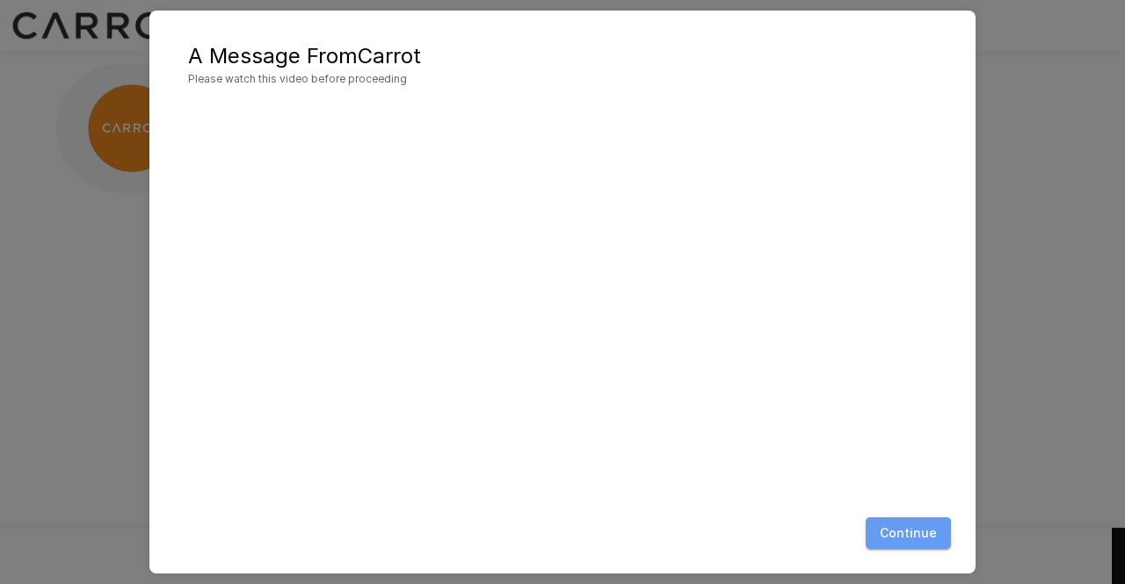
click at [900, 542] on button "Continue" at bounding box center [908, 534] width 85 height 33
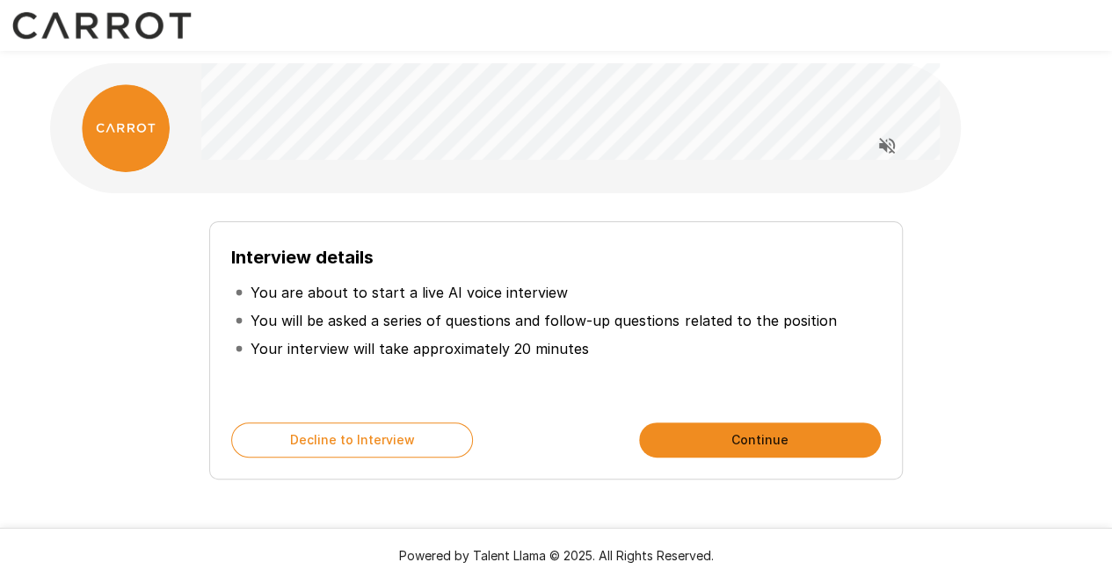
click at [435, 323] on p "You will be asked a series of questions and follow-up questions related to the …" at bounding box center [542, 320] width 585 height 21
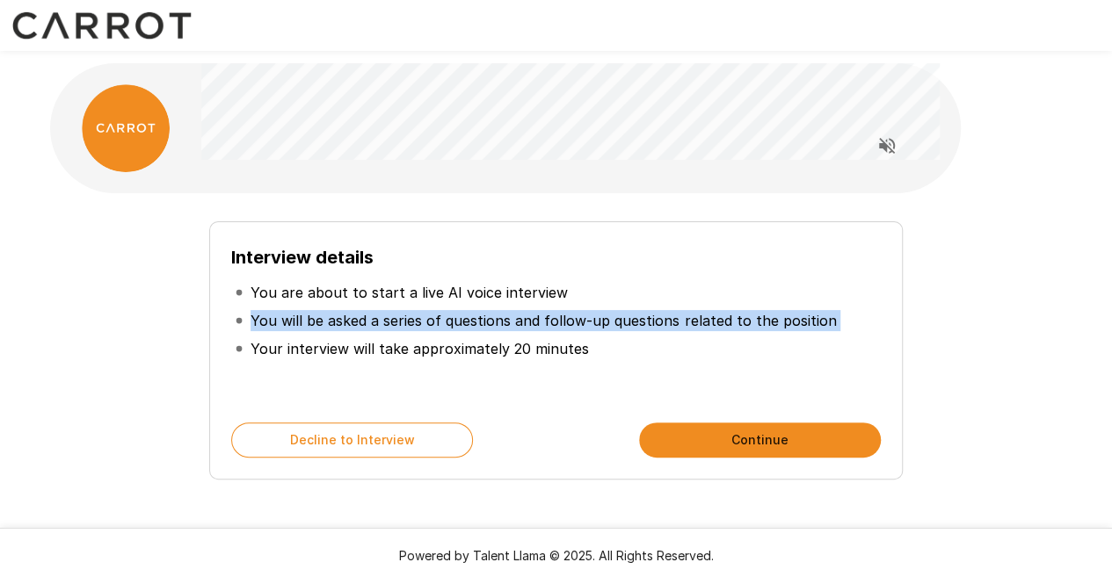
click at [435, 323] on p "You will be asked a series of questions and follow-up questions related to the …" at bounding box center [542, 320] width 585 height 21
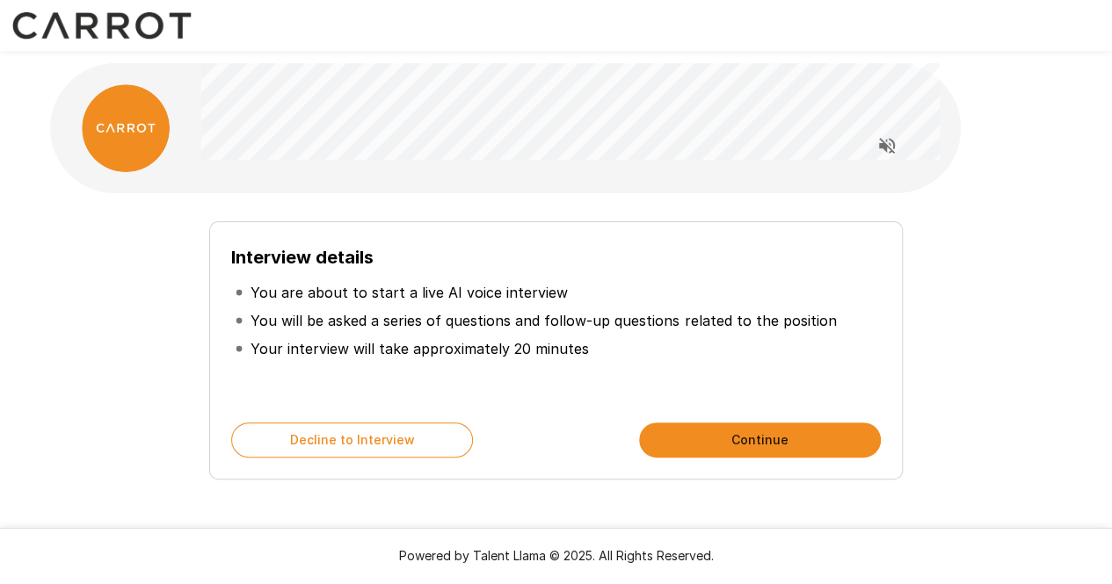
click at [373, 288] on p "You are about to start a live AI voice interview" at bounding box center [408, 292] width 317 height 21
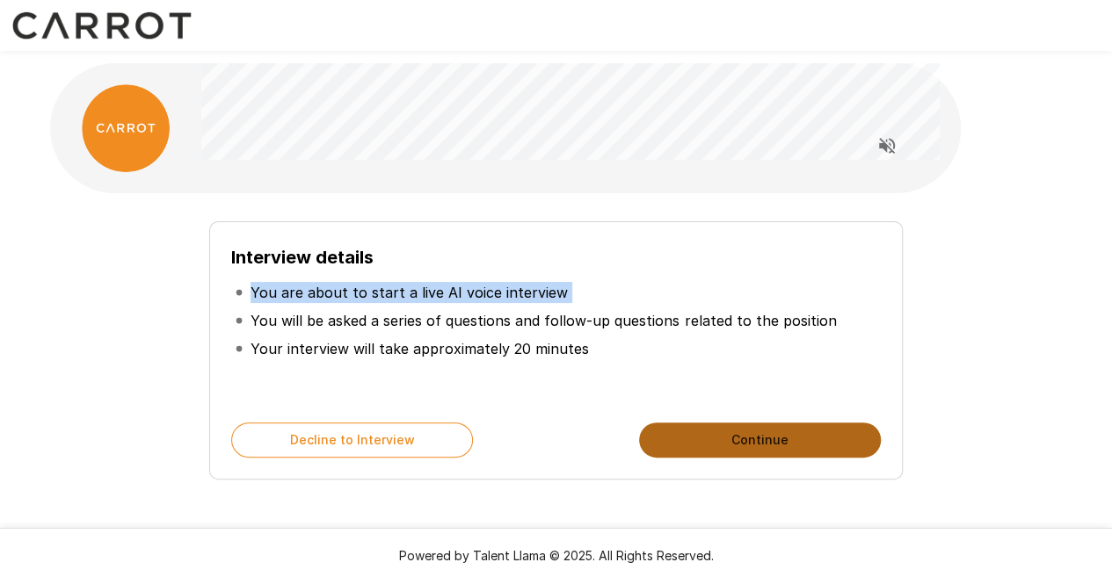
click at [708, 439] on button "Continue" at bounding box center [760, 440] width 242 height 35
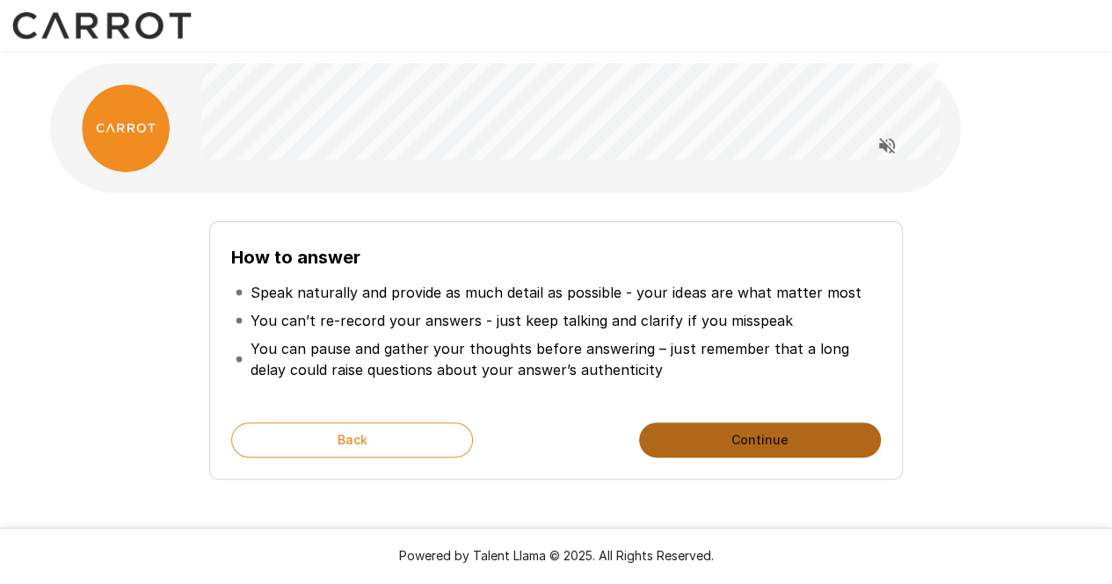
click at [708, 439] on button "Continue" at bounding box center [760, 440] width 242 height 35
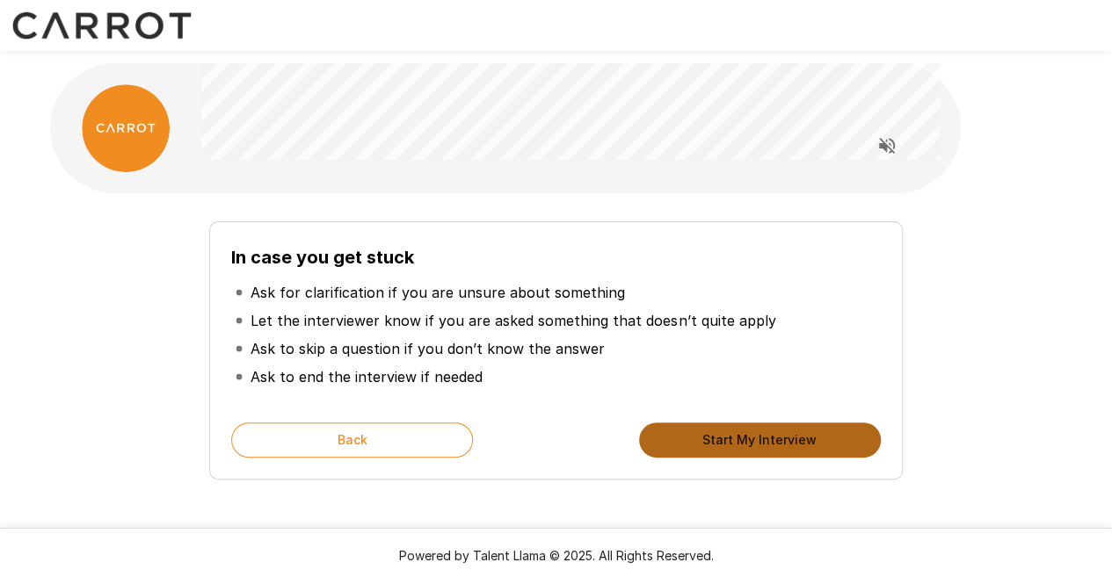
click at [826, 441] on button "Start My Interview" at bounding box center [760, 440] width 242 height 35
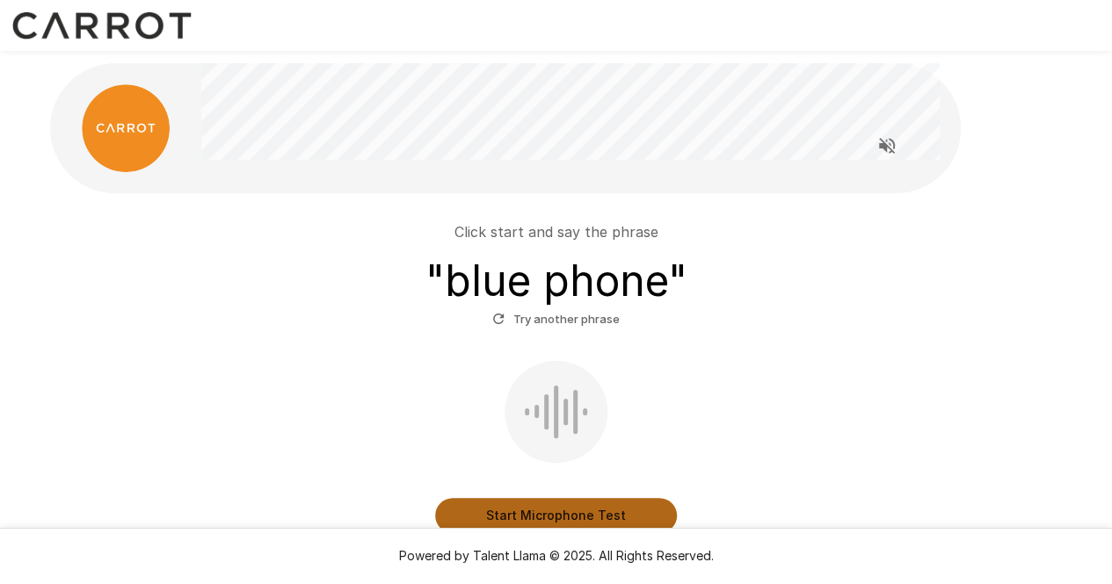
click at [482, 519] on button "Start Microphone Test" at bounding box center [556, 515] width 242 height 35
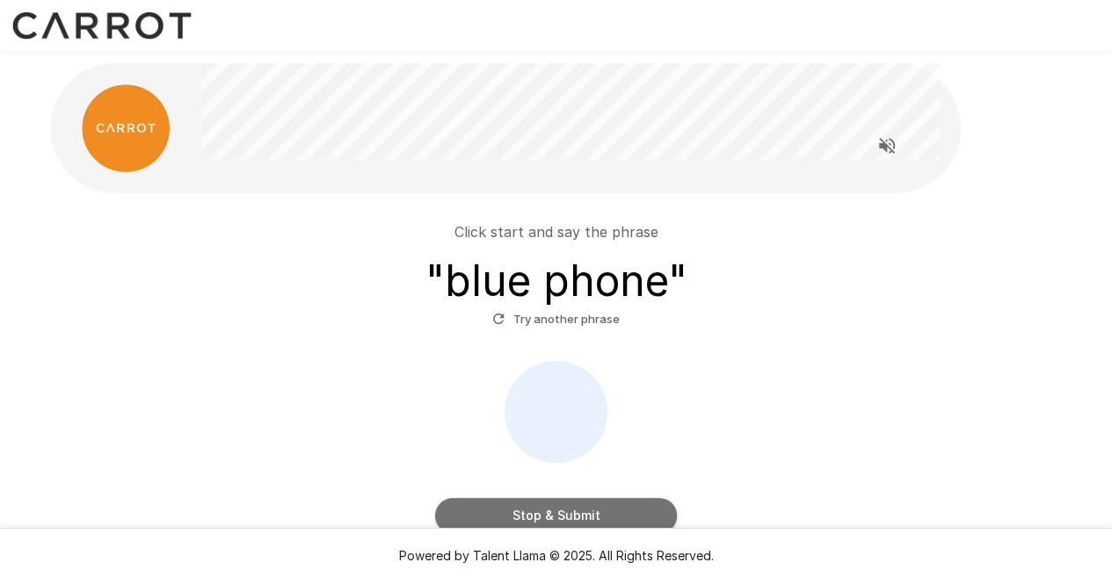
click at [542, 516] on button "Stop & Submit" at bounding box center [556, 515] width 242 height 35
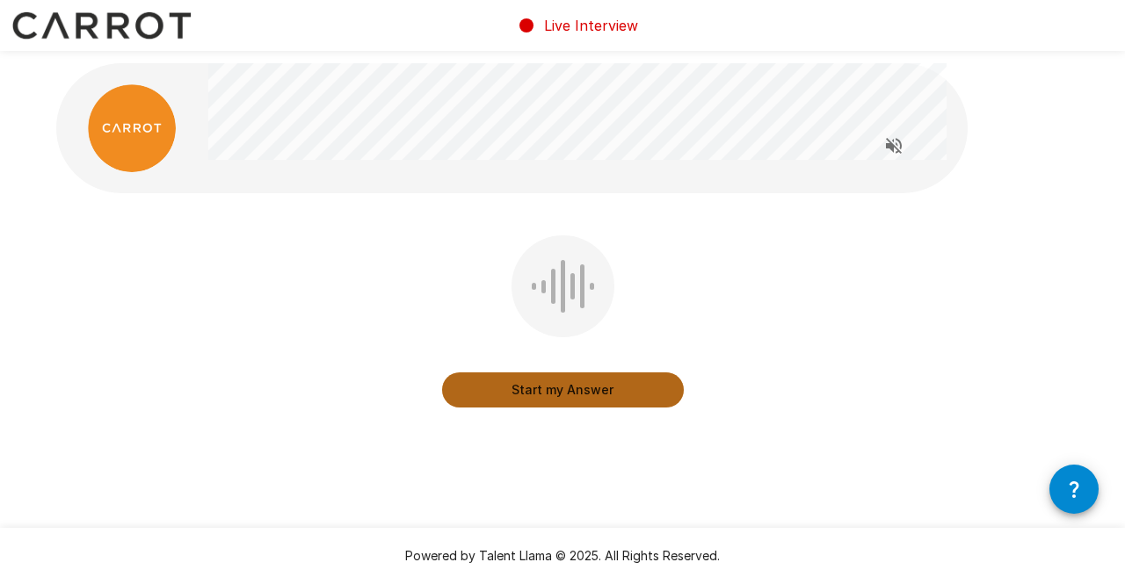
click at [584, 391] on button "Start my Answer" at bounding box center [563, 390] width 242 height 35
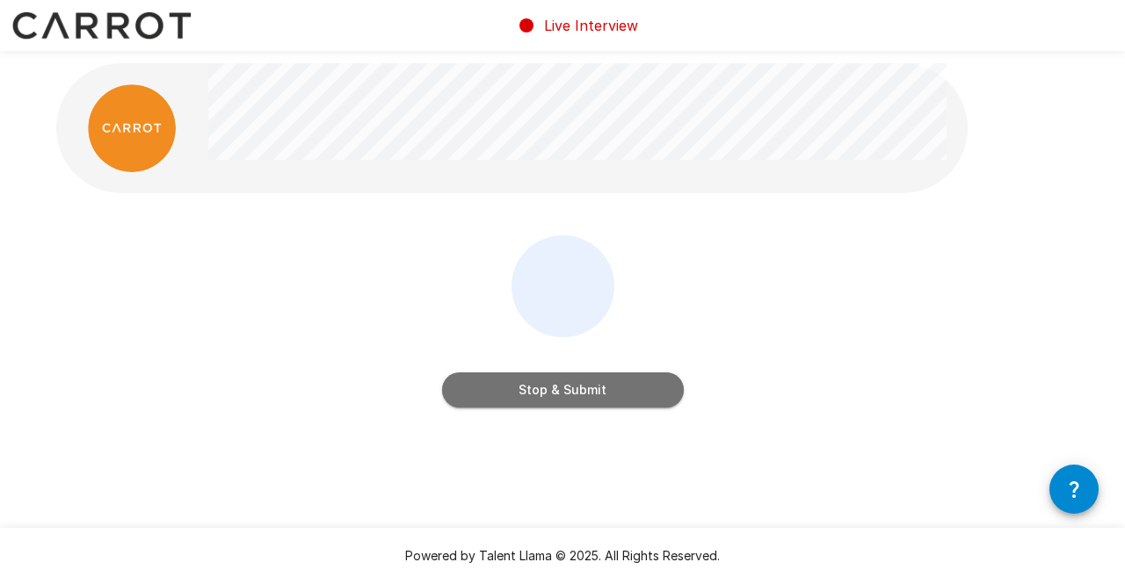
click at [552, 395] on button "Stop & Submit" at bounding box center [563, 390] width 242 height 35
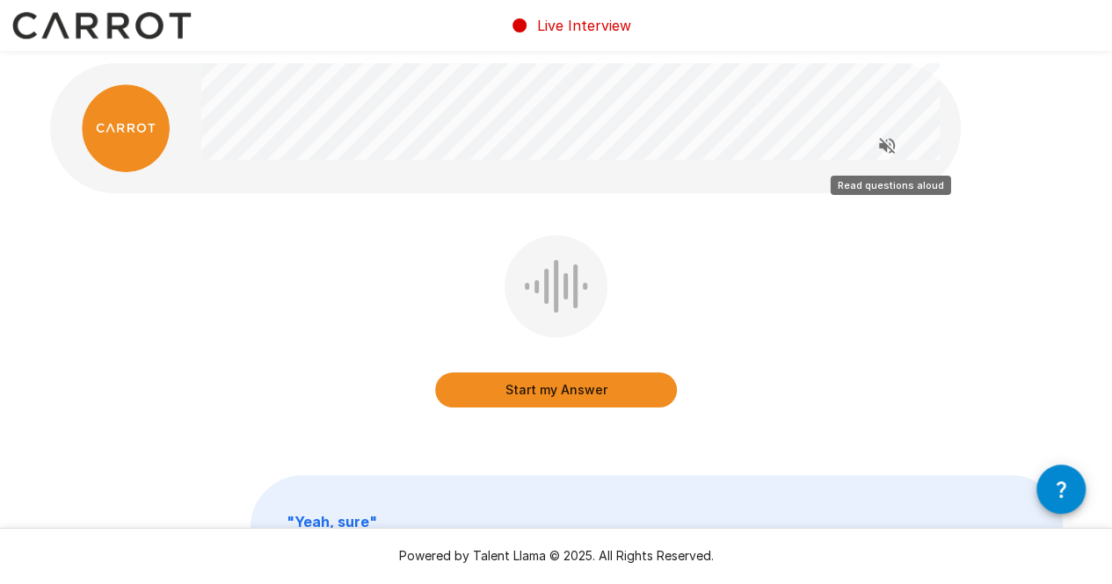
click at [885, 149] on icon "Read questions aloud" at bounding box center [887, 146] width 16 height 16
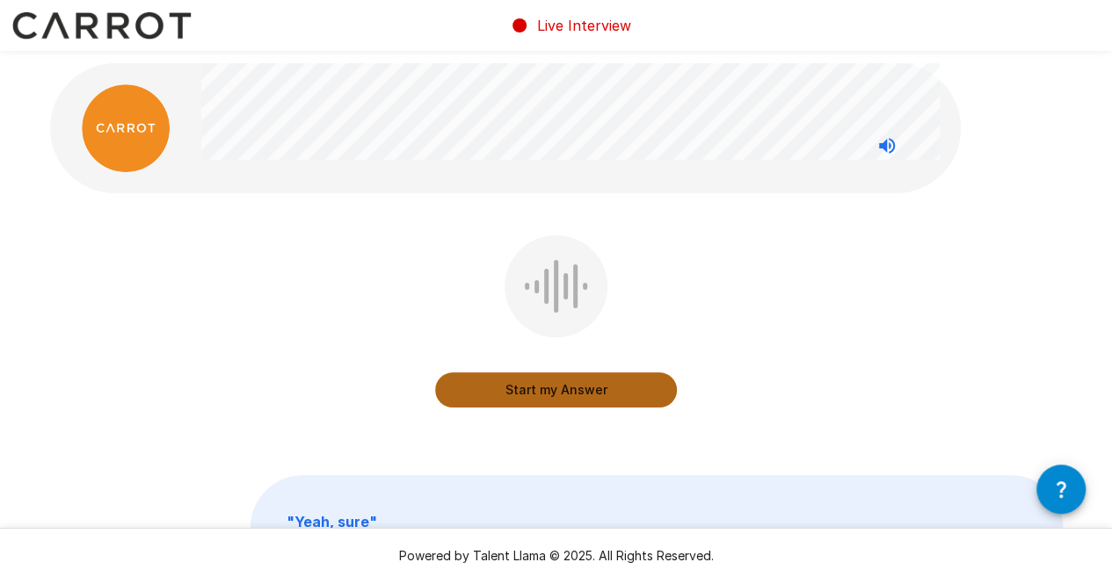
click at [483, 391] on button "Start my Answer" at bounding box center [556, 390] width 242 height 35
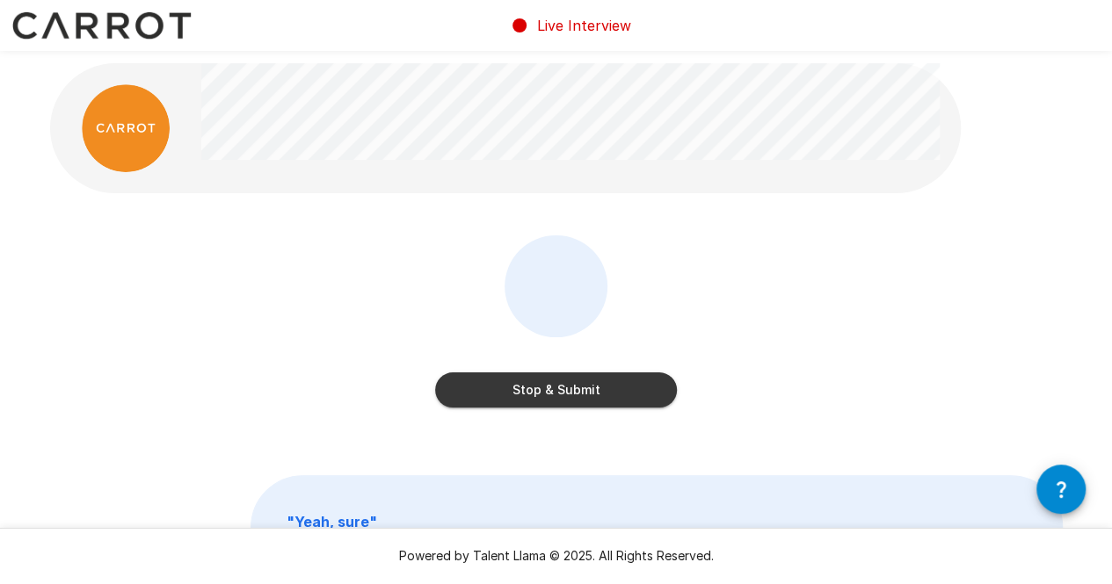
click at [533, 396] on button "Stop & Submit" at bounding box center [556, 390] width 242 height 35
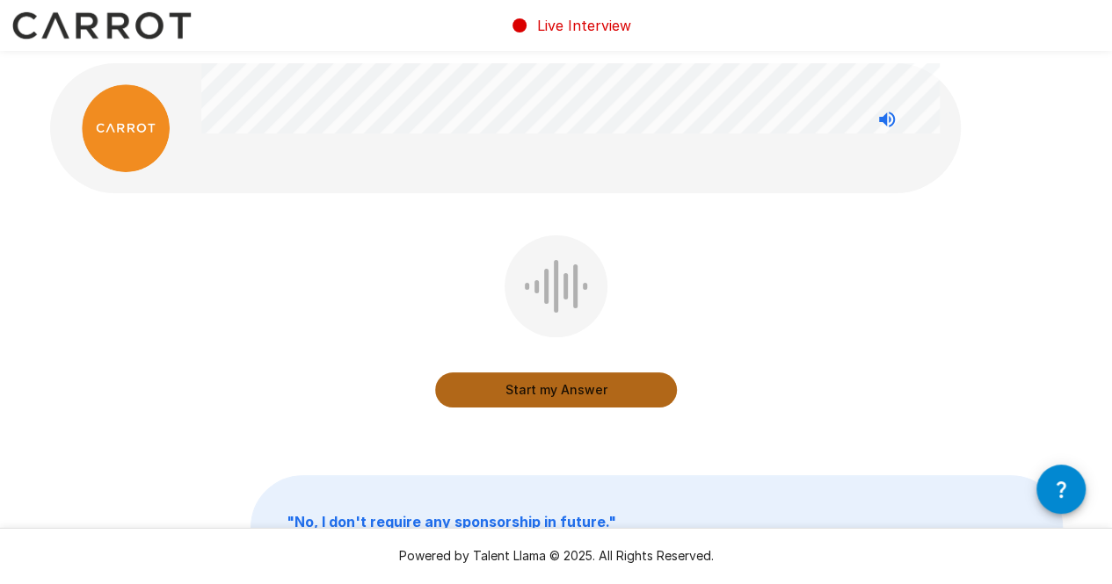
click at [489, 391] on button "Start my Answer" at bounding box center [556, 390] width 242 height 35
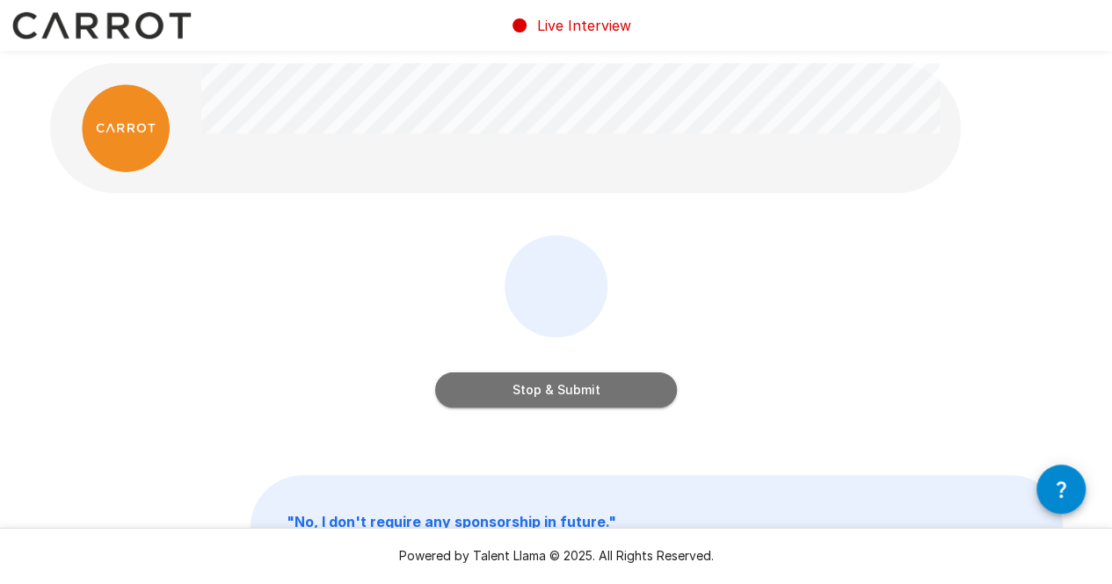
click at [562, 380] on button "Stop & Submit" at bounding box center [556, 390] width 242 height 35
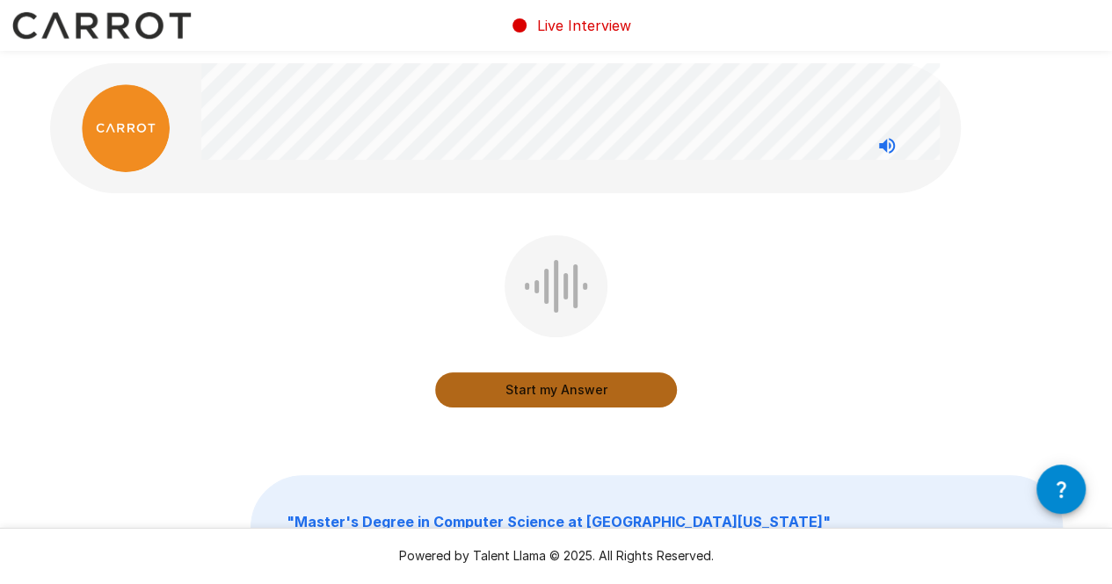
click at [508, 396] on button "Start my Answer" at bounding box center [556, 390] width 242 height 35
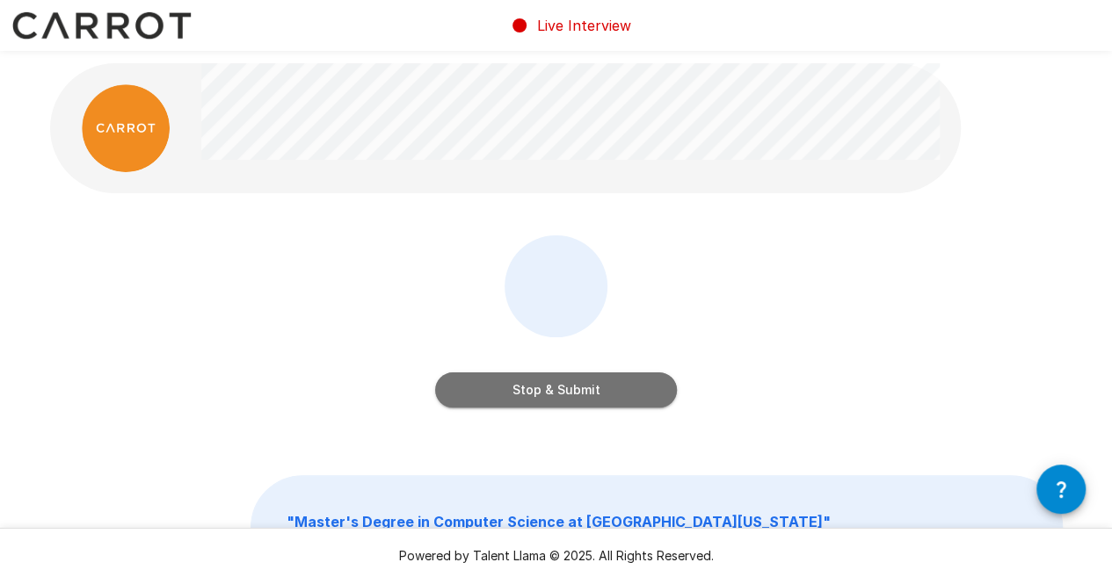
click at [518, 394] on button "Stop & Submit" at bounding box center [556, 390] width 242 height 35
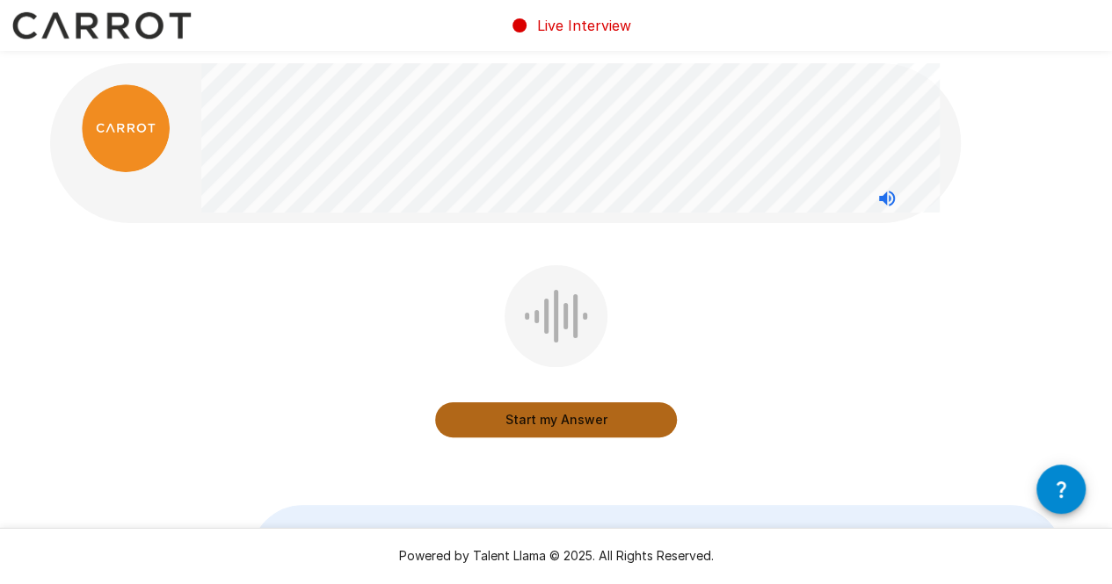
click at [579, 414] on button "Start my Answer" at bounding box center [556, 419] width 242 height 35
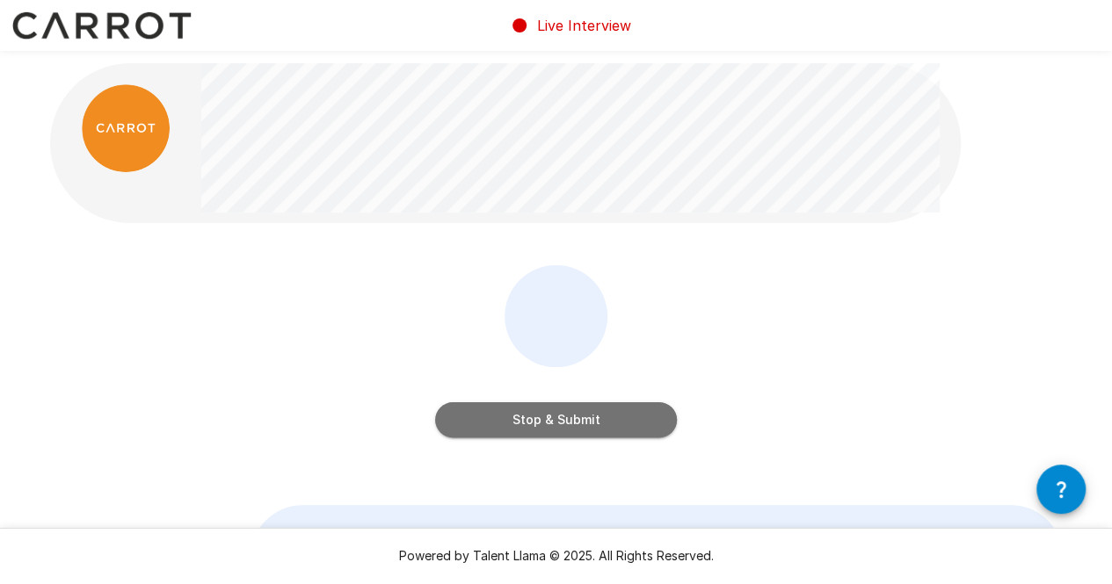
click at [579, 414] on button "Stop & Submit" at bounding box center [556, 419] width 242 height 35
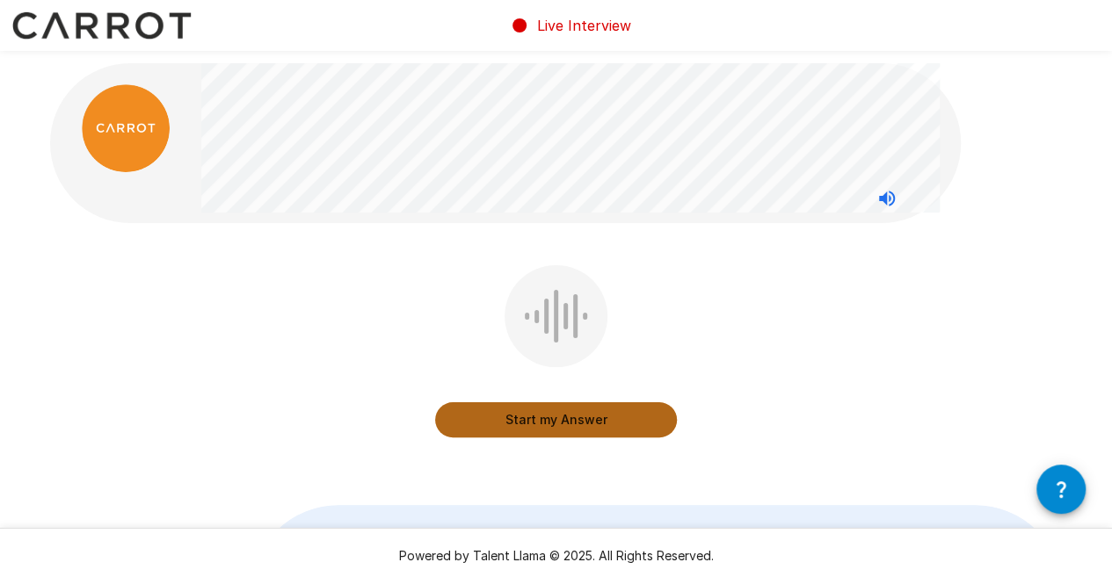
click at [584, 417] on button "Start my Answer" at bounding box center [556, 419] width 242 height 35
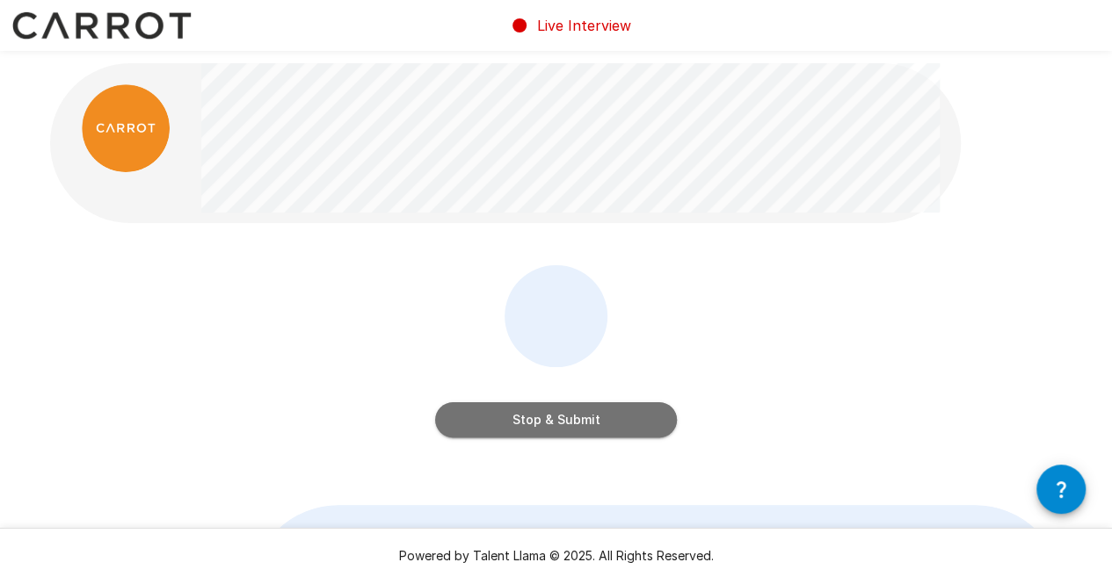
click at [579, 419] on button "Stop & Submit" at bounding box center [556, 419] width 242 height 35
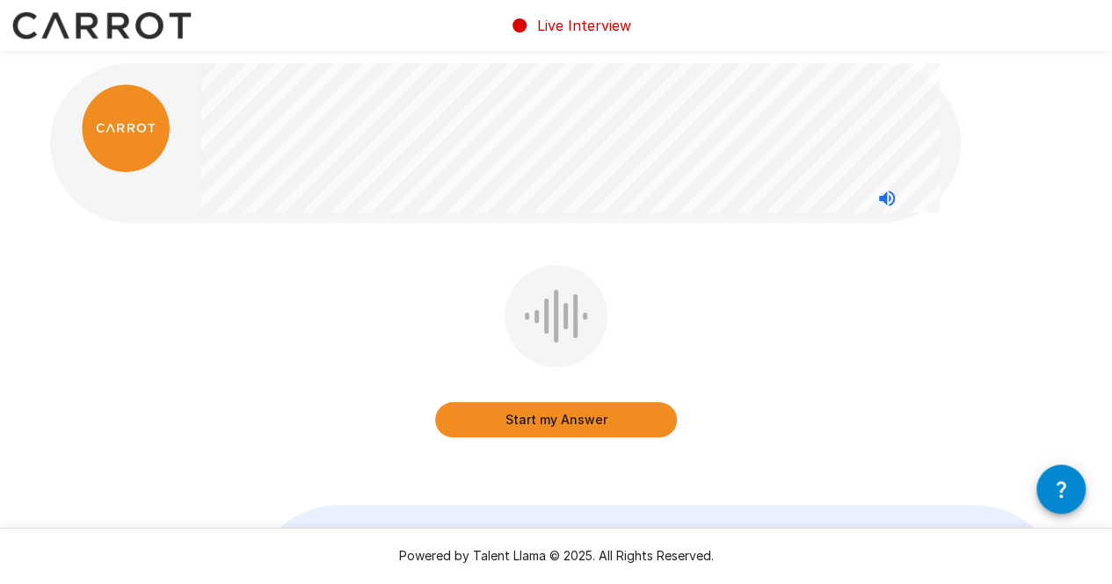
click at [579, 419] on button "Start my Answer" at bounding box center [556, 419] width 242 height 35
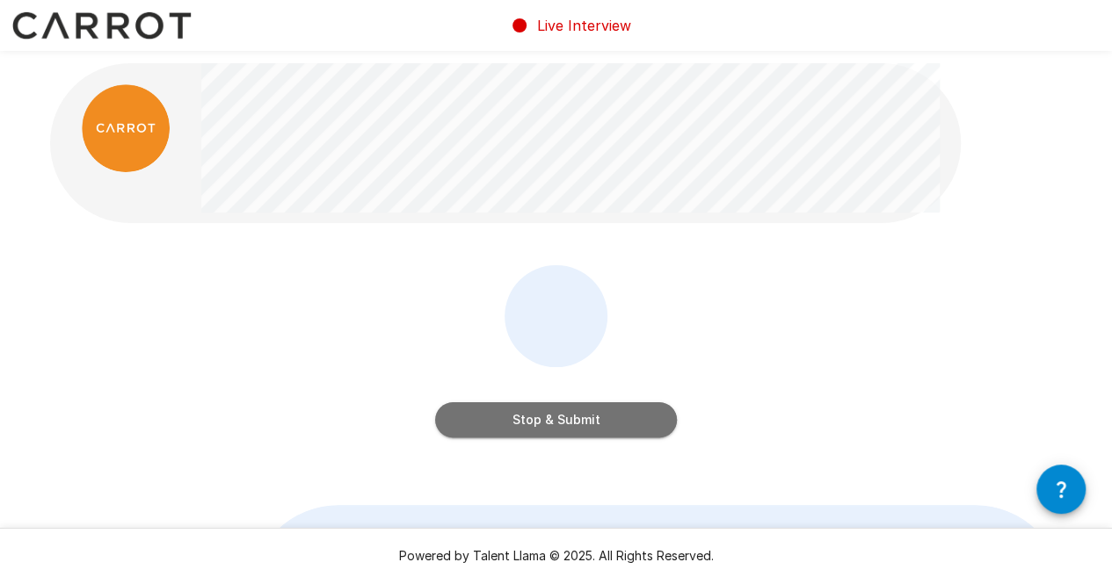
click at [579, 419] on button "Stop & Submit" at bounding box center [556, 419] width 242 height 35
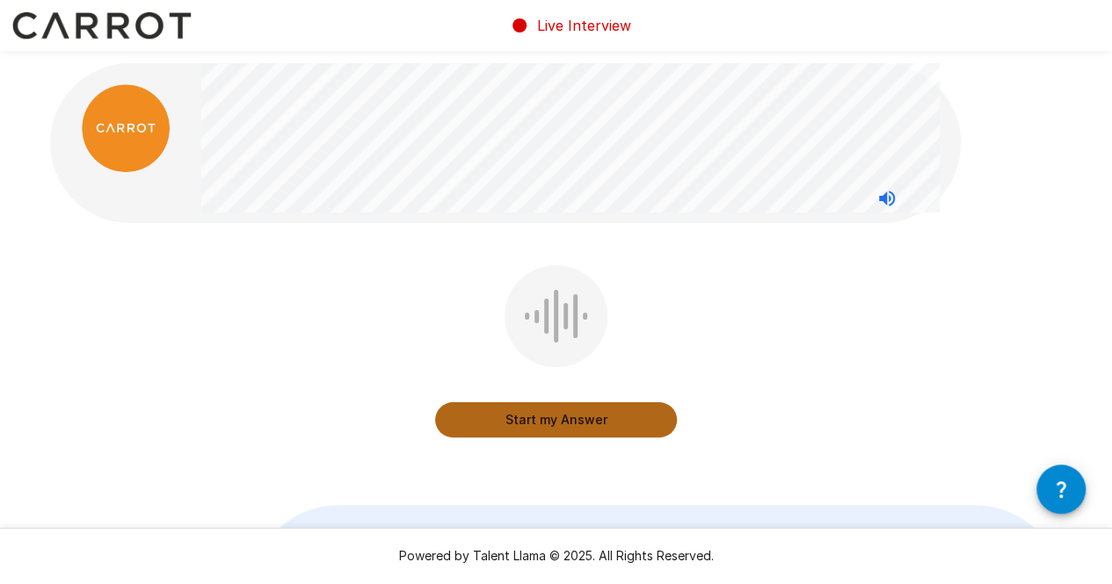
click at [579, 419] on button "Start my Answer" at bounding box center [556, 419] width 242 height 35
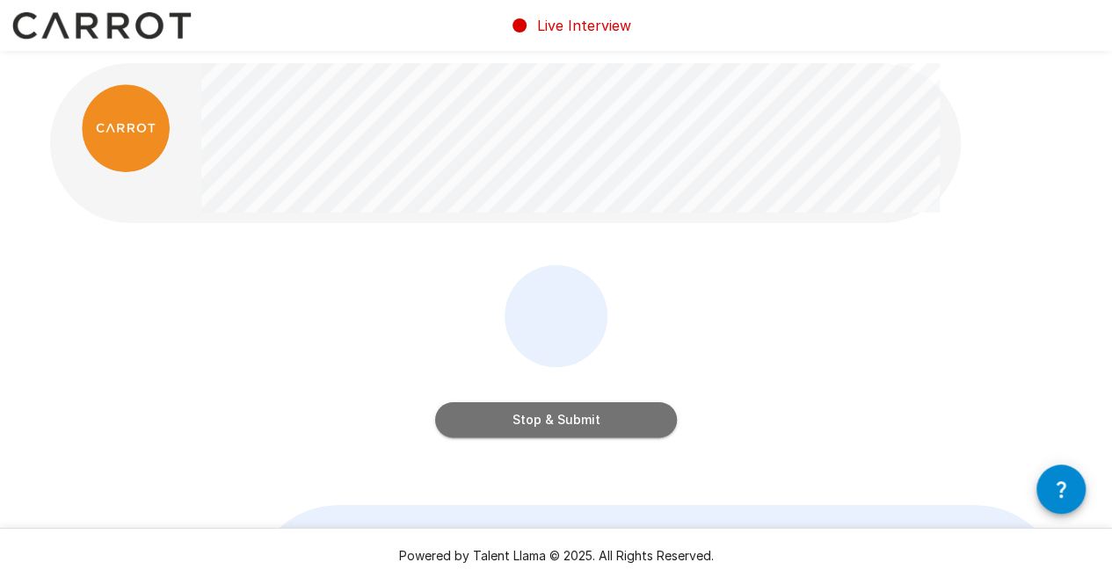
click at [579, 419] on button "Stop & Submit" at bounding box center [556, 419] width 242 height 35
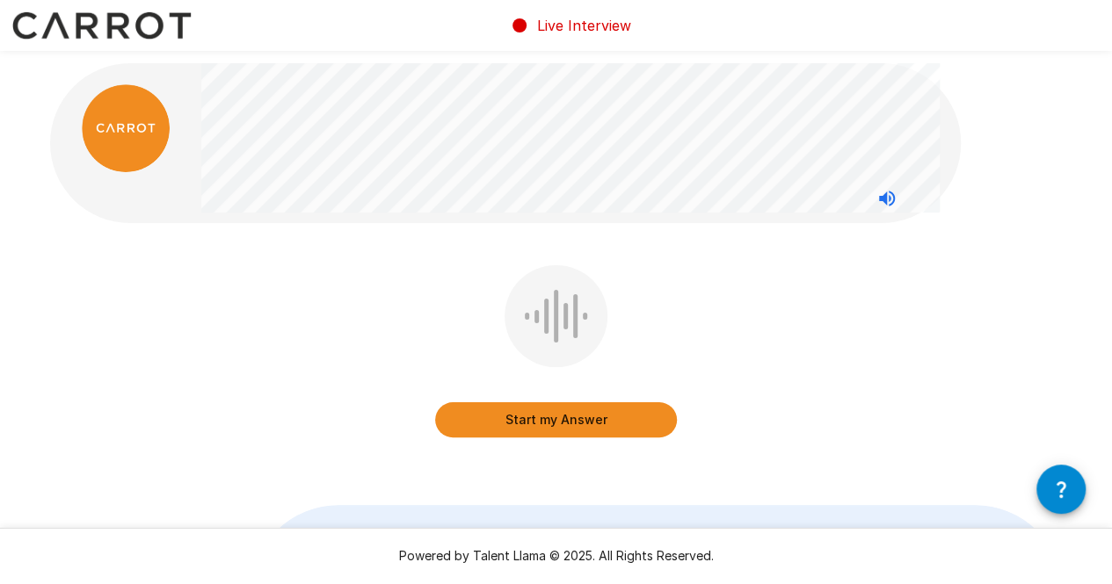
click at [579, 419] on button "Start my Answer" at bounding box center [556, 419] width 242 height 35
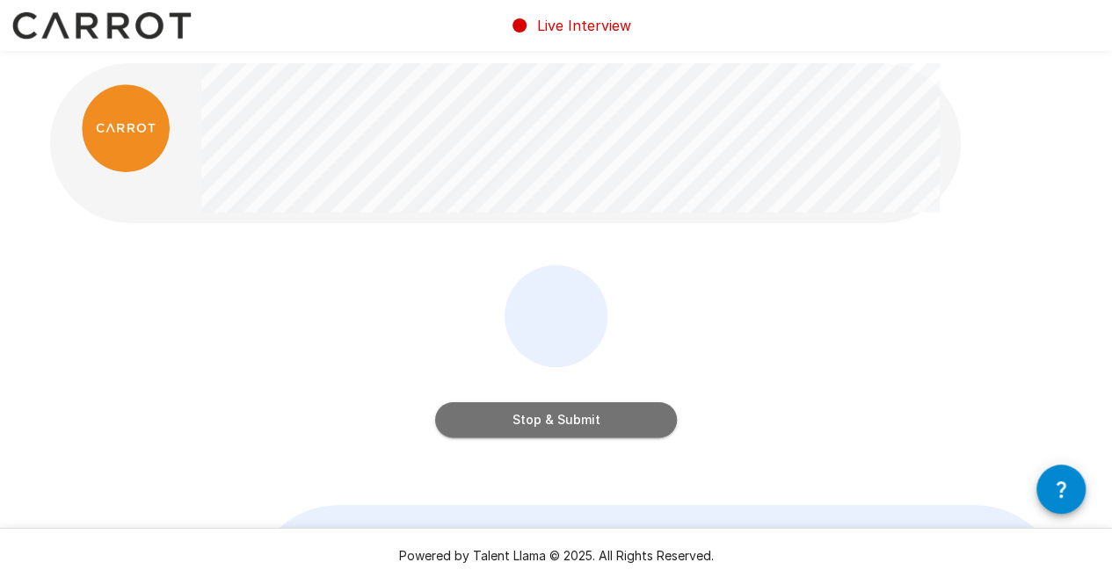
click at [579, 419] on button "Stop & Submit" at bounding box center [556, 419] width 242 height 35
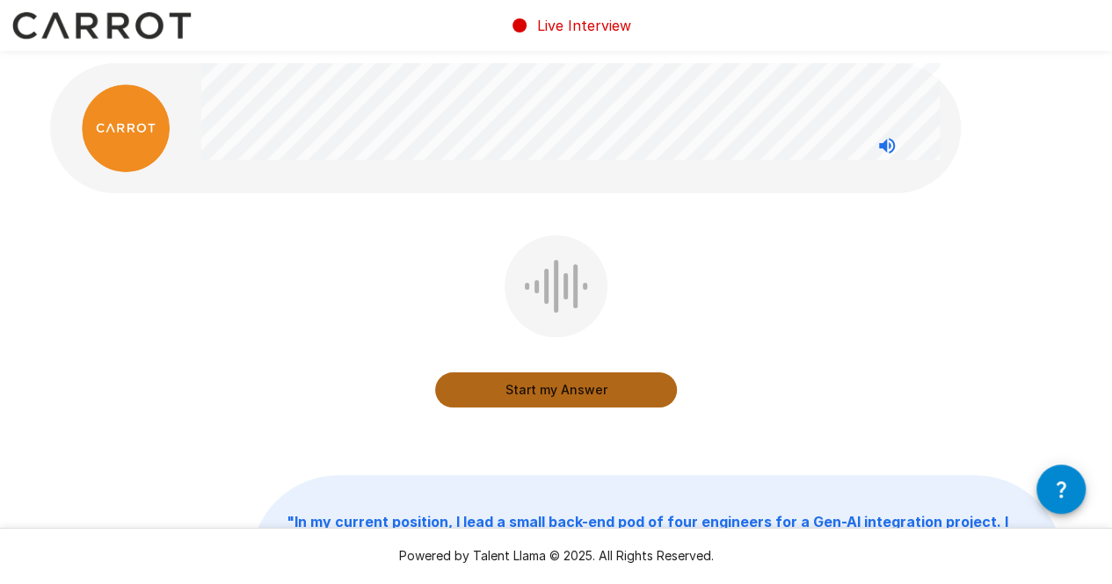
click at [559, 396] on button "Start my Answer" at bounding box center [556, 390] width 242 height 35
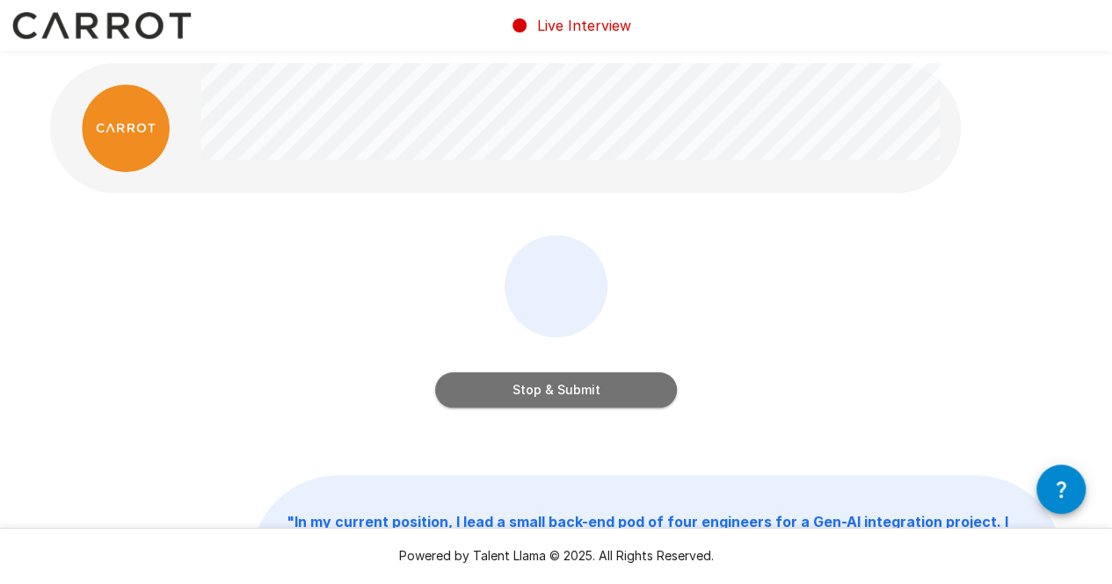
click at [559, 396] on button "Stop & Submit" at bounding box center [556, 390] width 242 height 35
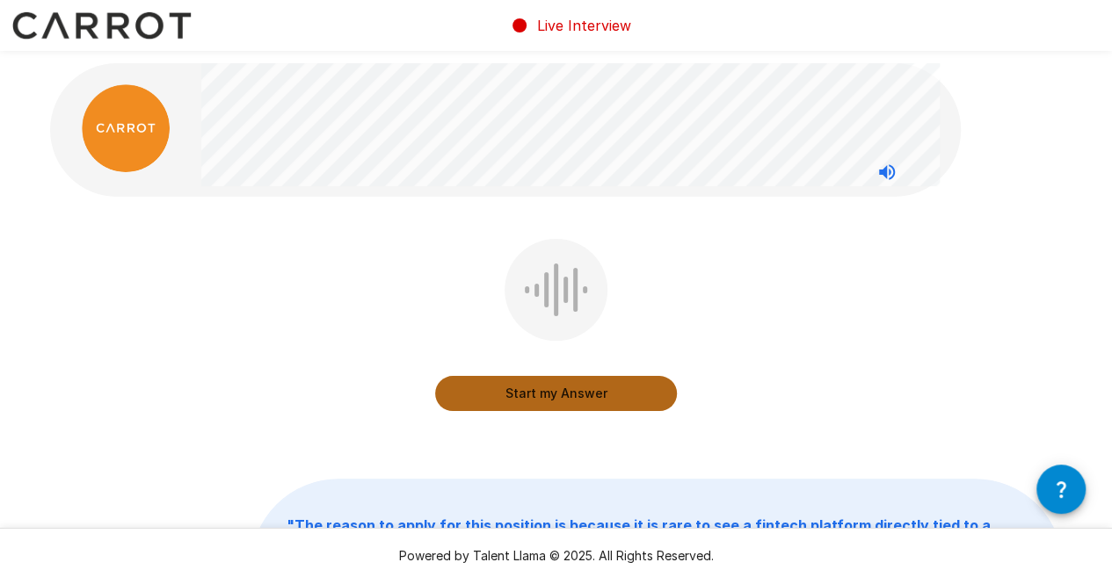
click at [559, 396] on button "Start my Answer" at bounding box center [556, 393] width 242 height 35
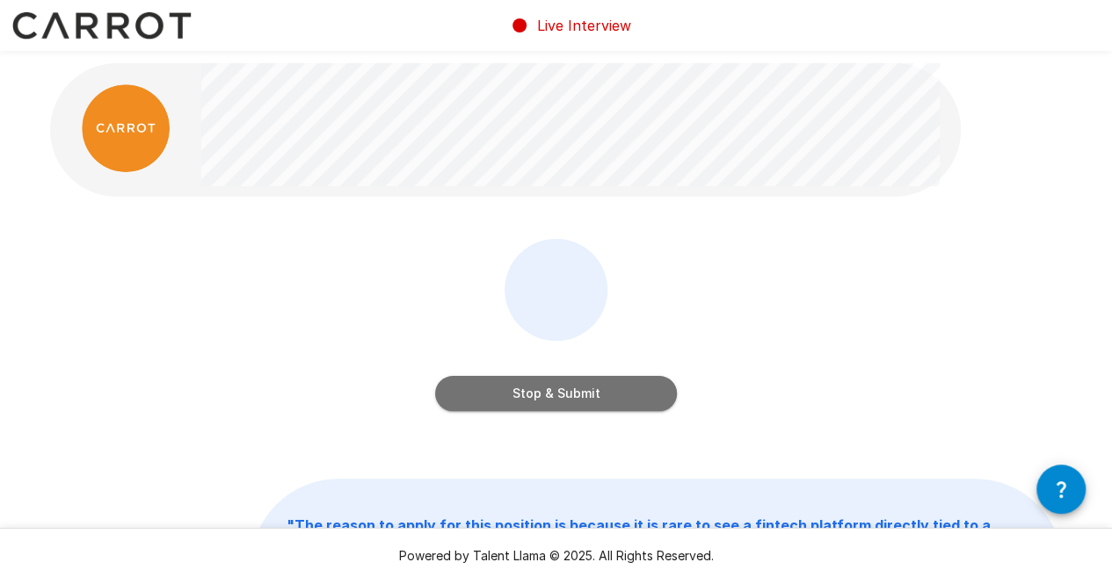
click at [559, 396] on button "Stop & Submit" at bounding box center [556, 393] width 242 height 35
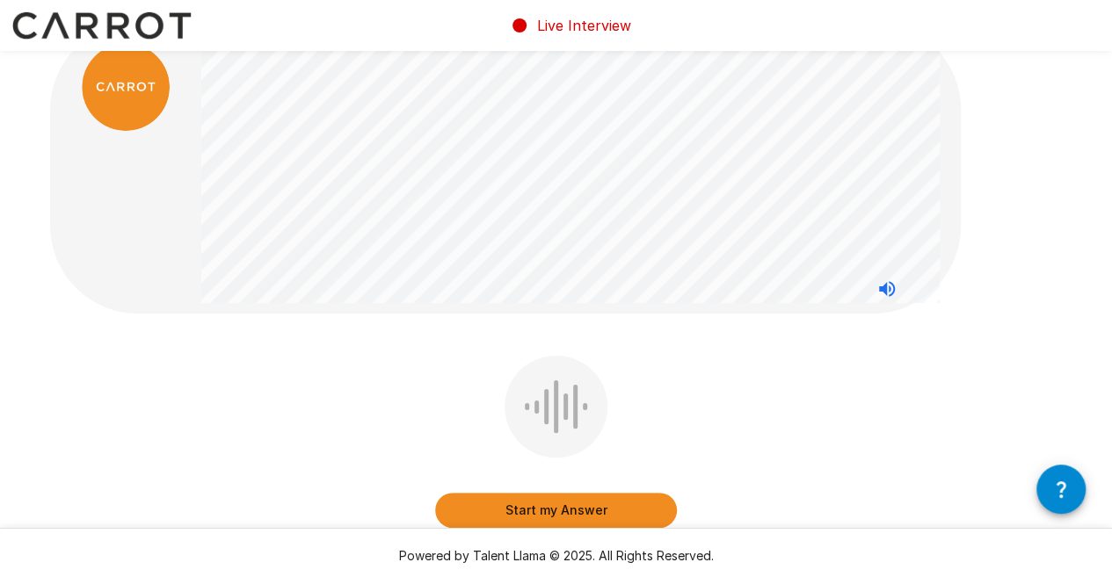
scroll to position [38, 0]
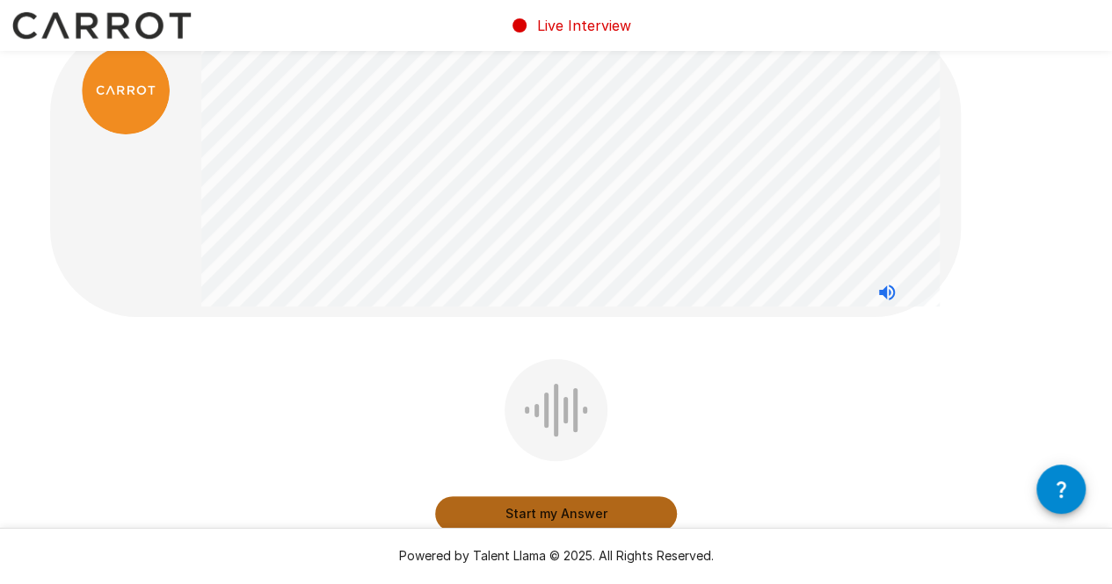
click at [551, 511] on button "Start my Answer" at bounding box center [556, 514] width 242 height 35
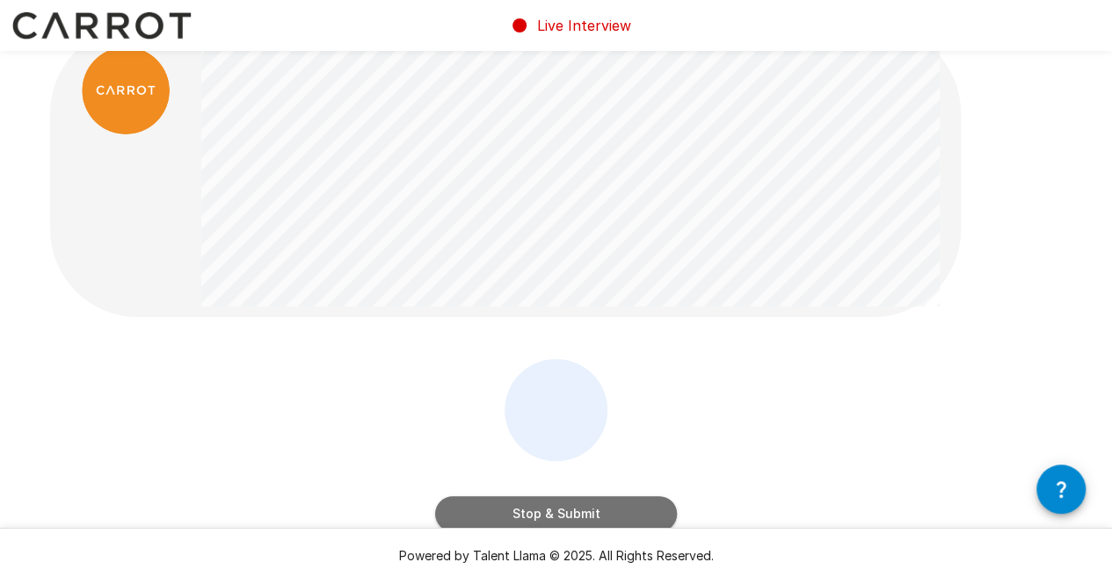
click at [561, 498] on button "Stop & Submit" at bounding box center [556, 514] width 242 height 35
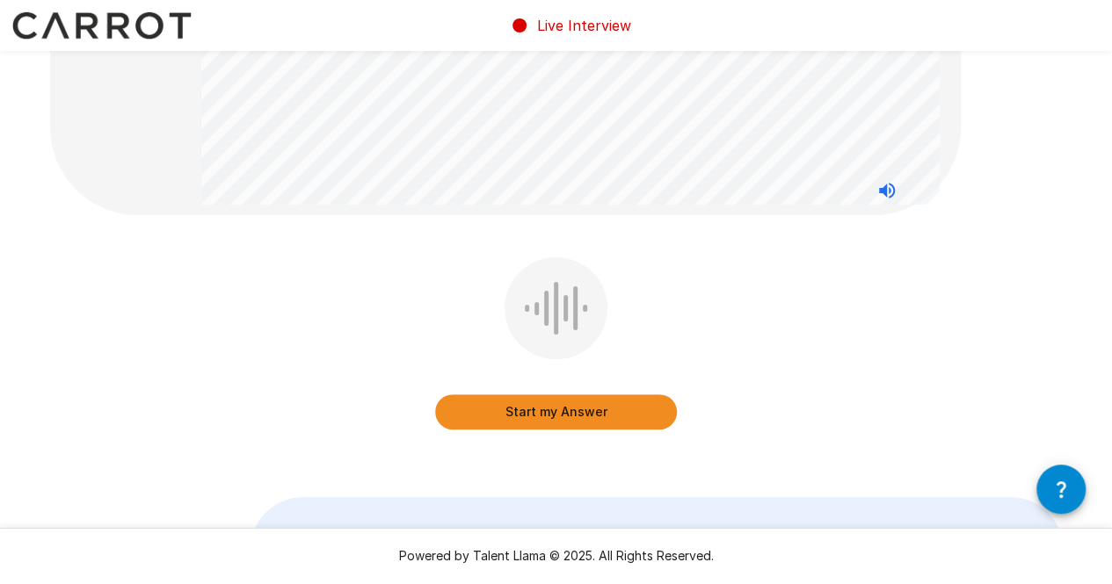
scroll to position [179, 0]
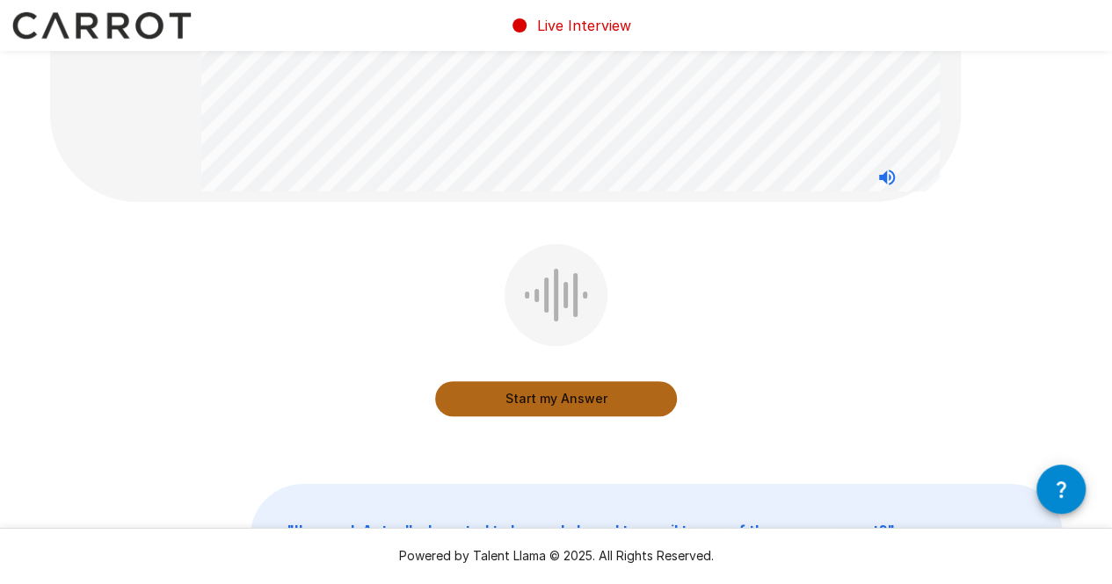
click at [502, 403] on button "Start my Answer" at bounding box center [556, 398] width 242 height 35
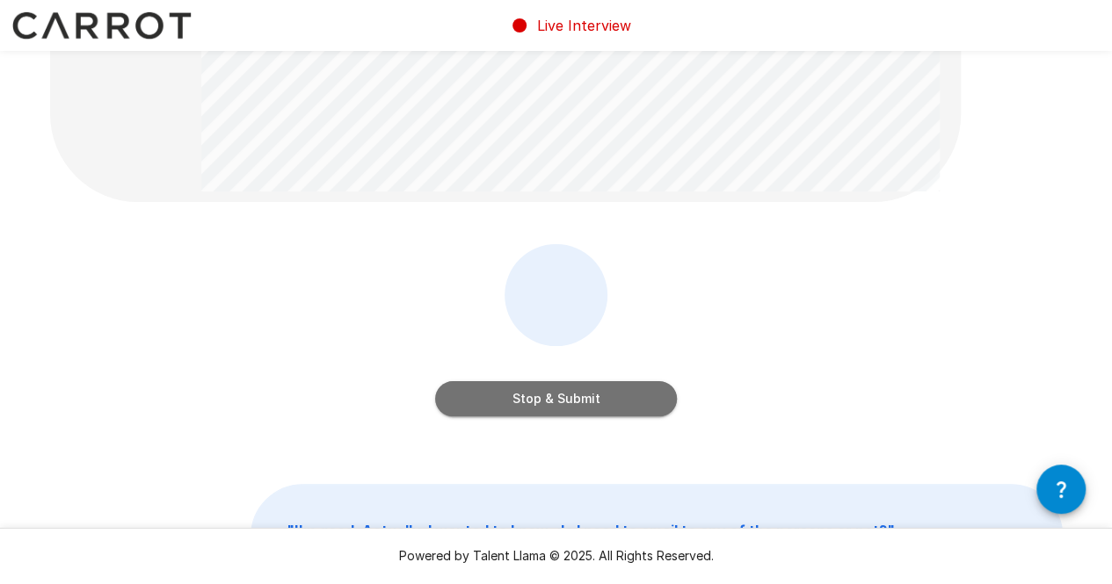
click at [599, 389] on button "Stop & Submit" at bounding box center [556, 398] width 242 height 35
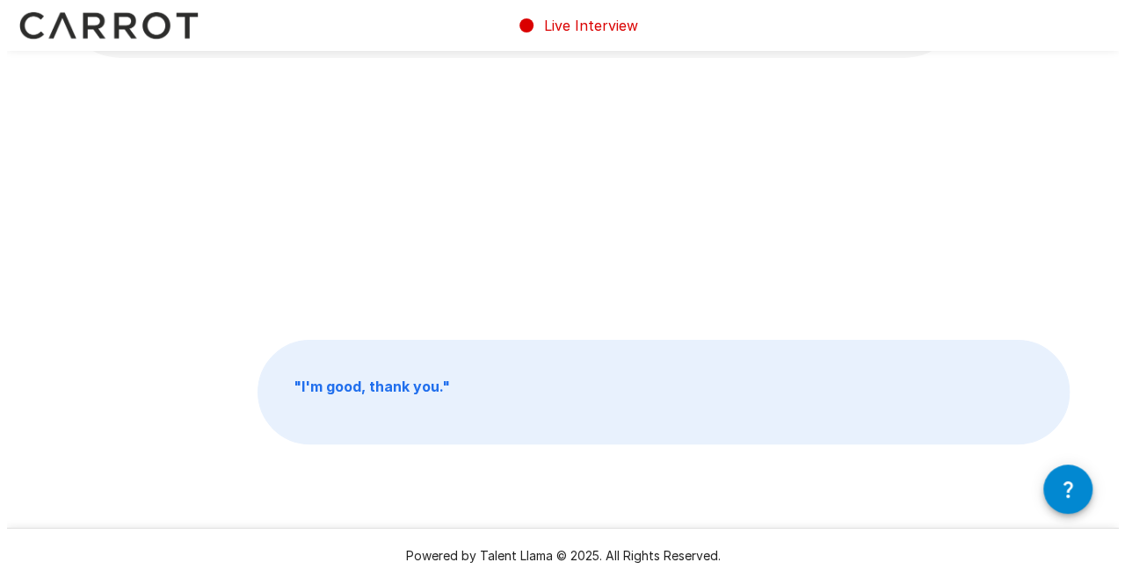
scroll to position [0, 0]
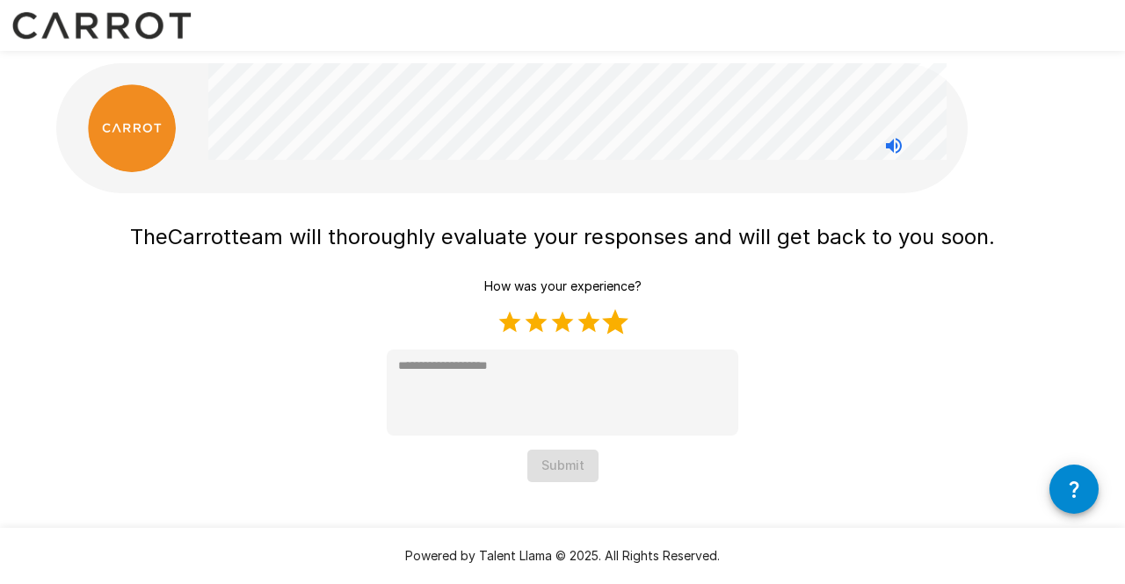
click at [608, 317] on label "5 Stars" at bounding box center [615, 322] width 26 height 26
type textarea "*"
click at [566, 452] on button "Submit" at bounding box center [562, 466] width 71 height 33
